Goal: Information Seeking & Learning: Learn about a topic

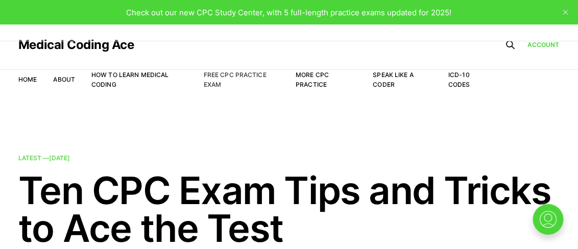
click at [228, 74] on link "Free CPC Practice Exam" at bounding box center [235, 79] width 63 height 17
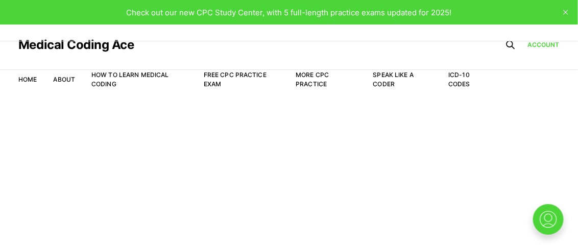
scroll to position [24, 0]
click at [540, 47] on link "Account" at bounding box center [543, 44] width 32 height 9
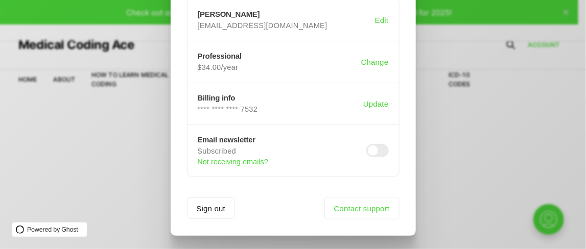
scroll to position [131, 0]
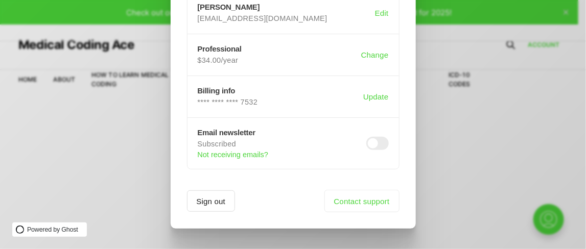
click at [209, 197] on button "Sign out" at bounding box center [211, 200] width 48 height 21
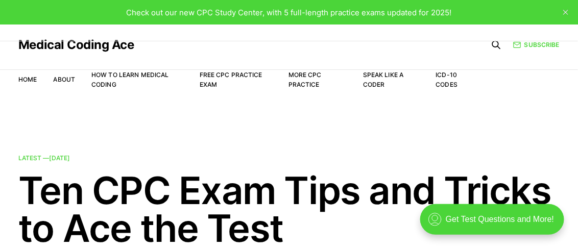
click at [566, 10] on icon "close" at bounding box center [565, 12] width 5 height 5
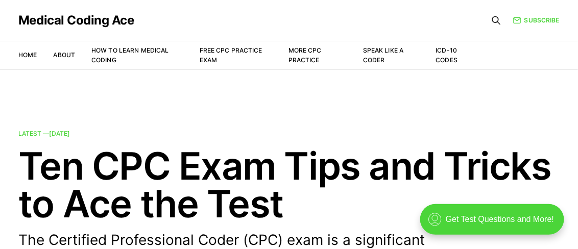
click at [493, 25] on icon at bounding box center [496, 20] width 10 height 10
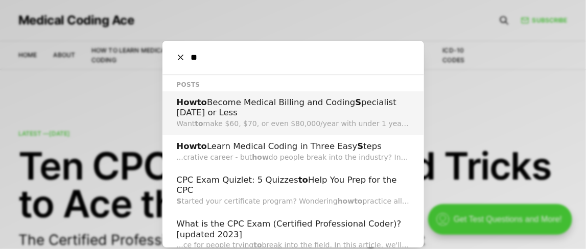
type input "*"
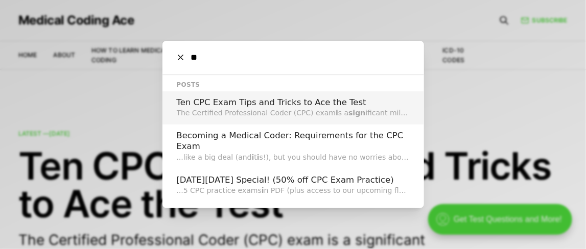
type input "*"
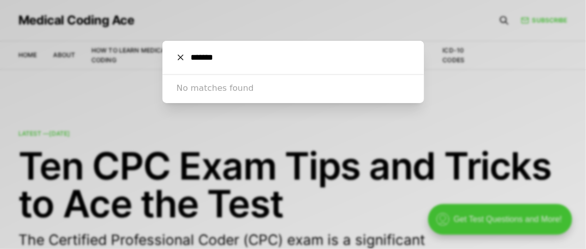
type input "*******"
click at [522, 121] on div "******* Cancel No matches found" at bounding box center [293, 124] width 586 height 249
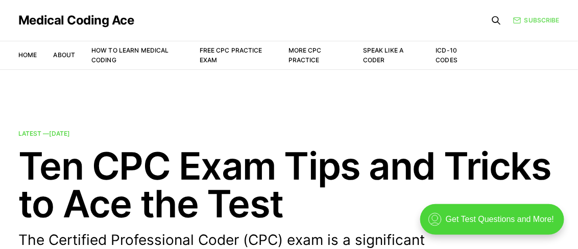
click at [533, 16] on link "Subscribe" at bounding box center [536, 20] width 46 height 10
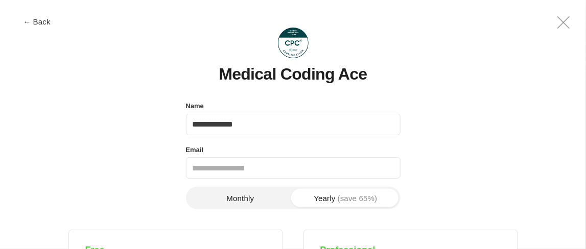
type input "**********"
click at [277, 167] on input "Email" at bounding box center [293, 167] width 214 height 21
type input "**********"
click at [293, 223] on div "Monthly Yearly (save 65%)" at bounding box center [293, 208] width 214 height 43
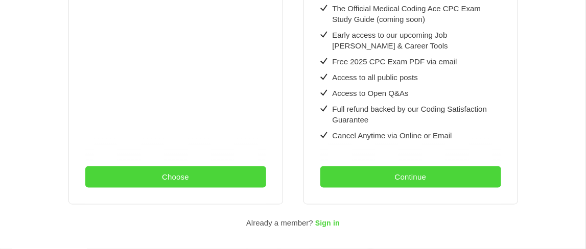
scroll to position [463, 0]
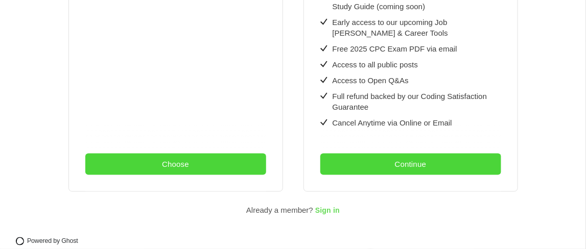
click at [329, 207] on span "Sign in" at bounding box center [327, 211] width 25 height 8
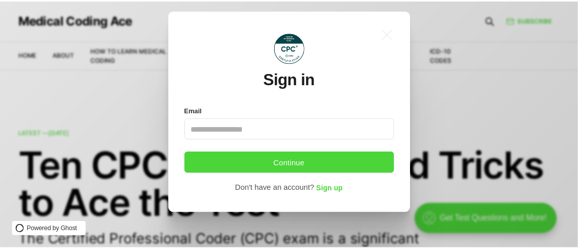
scroll to position [0, 0]
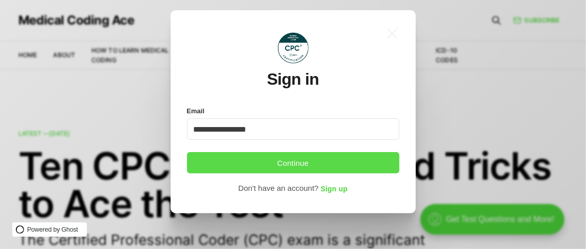
type input "**********"
click at [298, 164] on button "Continue" at bounding box center [293, 162] width 212 height 21
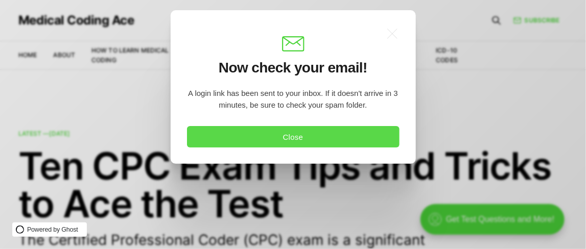
click at [293, 141] on button "Close" at bounding box center [293, 136] width 212 height 21
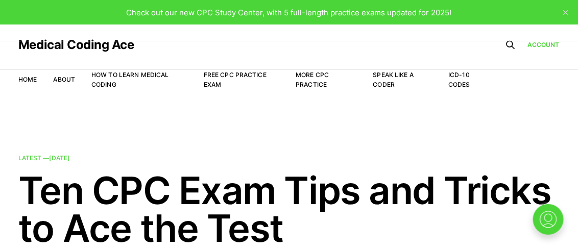
click at [220, 78] on li "Free CPC Practice Exam" at bounding box center [242, 79] width 76 height 19
click at [216, 74] on link "Free CPC Practice Exam" at bounding box center [235, 79] width 63 height 17
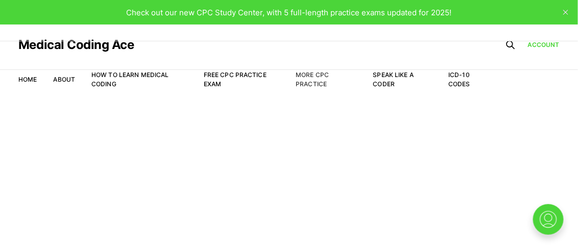
click at [298, 84] on link "More CPC Practice" at bounding box center [312, 79] width 33 height 17
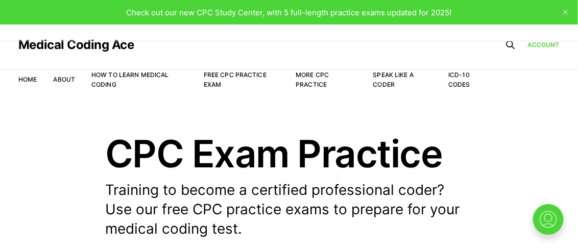
click at [295, 14] on span "Check out our new CPC Study Center, with 5 full-length practice exams updated f…" at bounding box center [289, 13] width 325 height 10
click at [435, 13] on span "Check out our new CPC Study Center, with 5 full-length practice exams updated f…" at bounding box center [289, 13] width 325 height 10
click at [566, 11] on icon "close" at bounding box center [565, 12] width 5 height 5
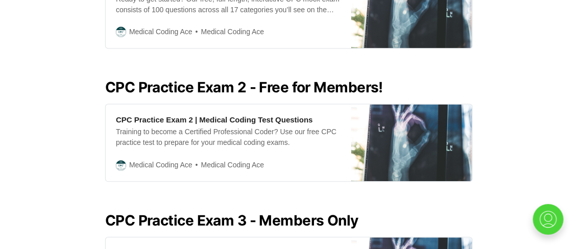
scroll to position [515, 0]
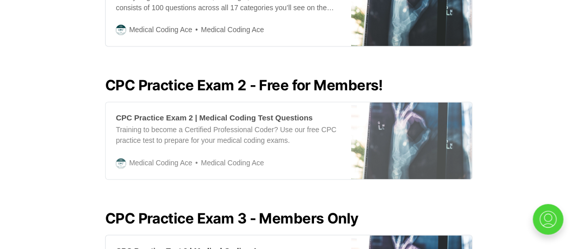
click at [192, 113] on div "CPC Practice Exam 2 | Medical Coding Test Questions" at bounding box center [214, 118] width 197 height 11
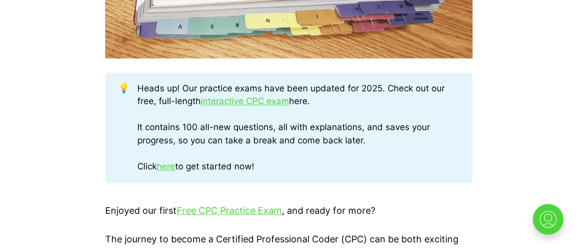
scroll to position [515, 0]
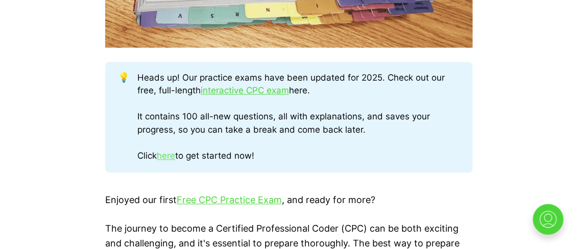
click at [172, 157] on link "here" at bounding box center [166, 156] width 18 height 10
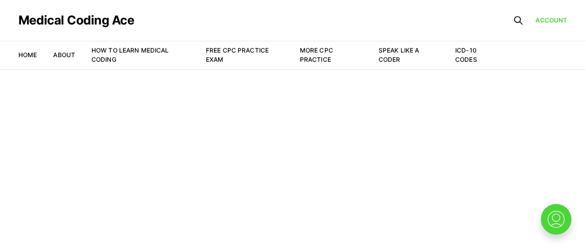
click at [325, 136] on main "Welcome to the Study Center - Student Plan" at bounding box center [293, 159] width 586 height 180
click at [226, 50] on link "Free CPC Practice Exam" at bounding box center [237, 54] width 63 height 17
